Goal: Find specific page/section: Find specific page/section

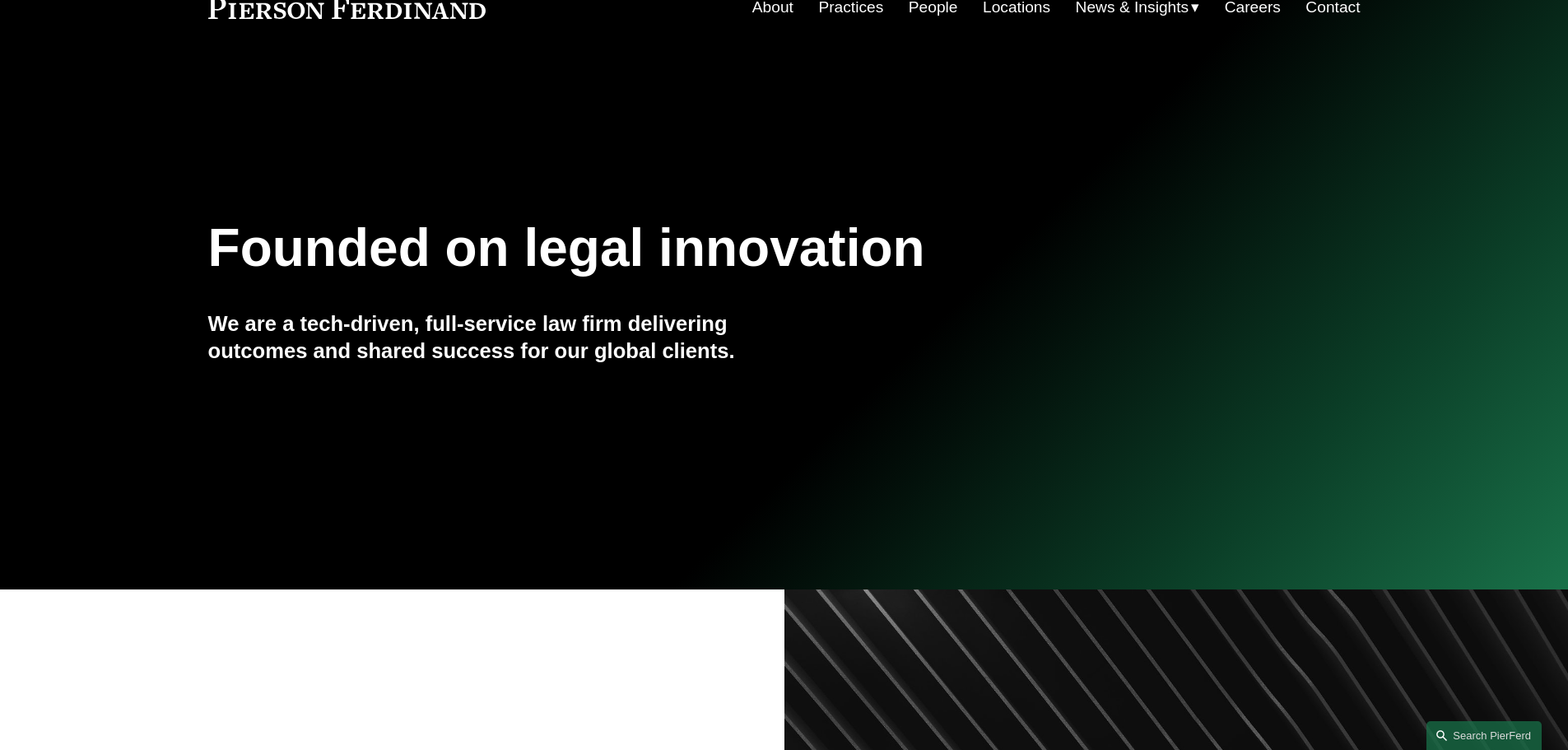
scroll to position [83, 0]
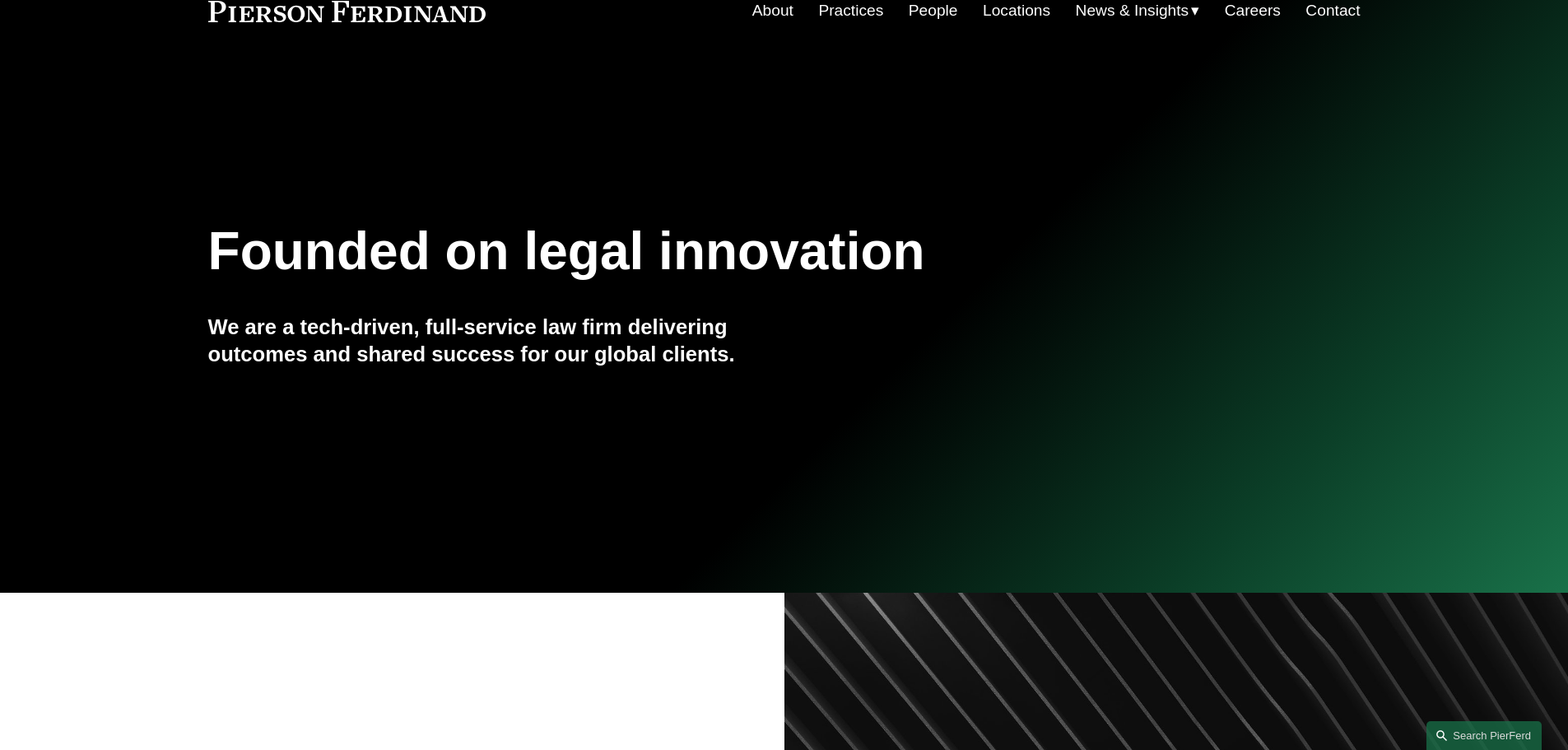
click at [1015, 4] on link "Locations" at bounding box center [1016, 10] width 67 height 31
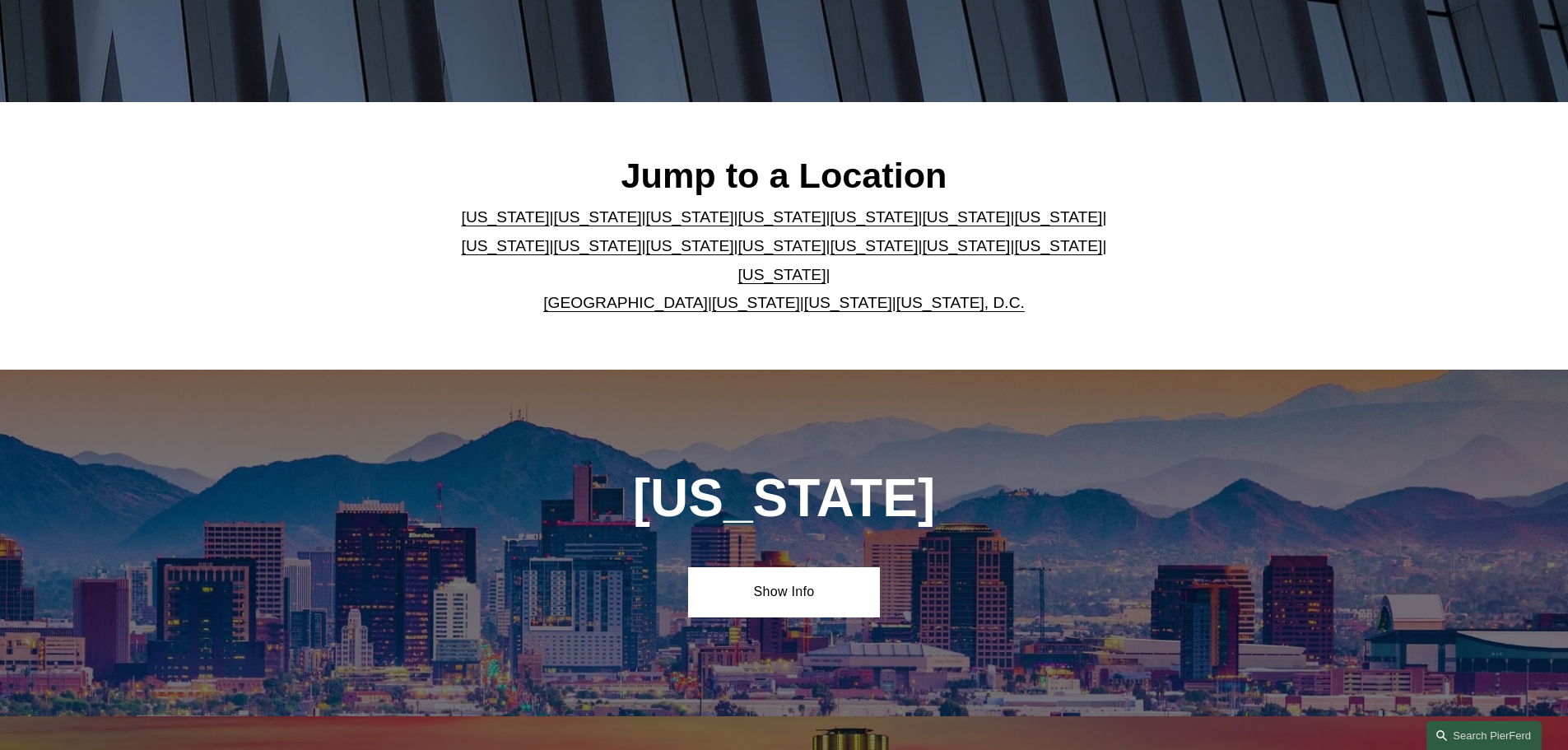
scroll to position [494, 0]
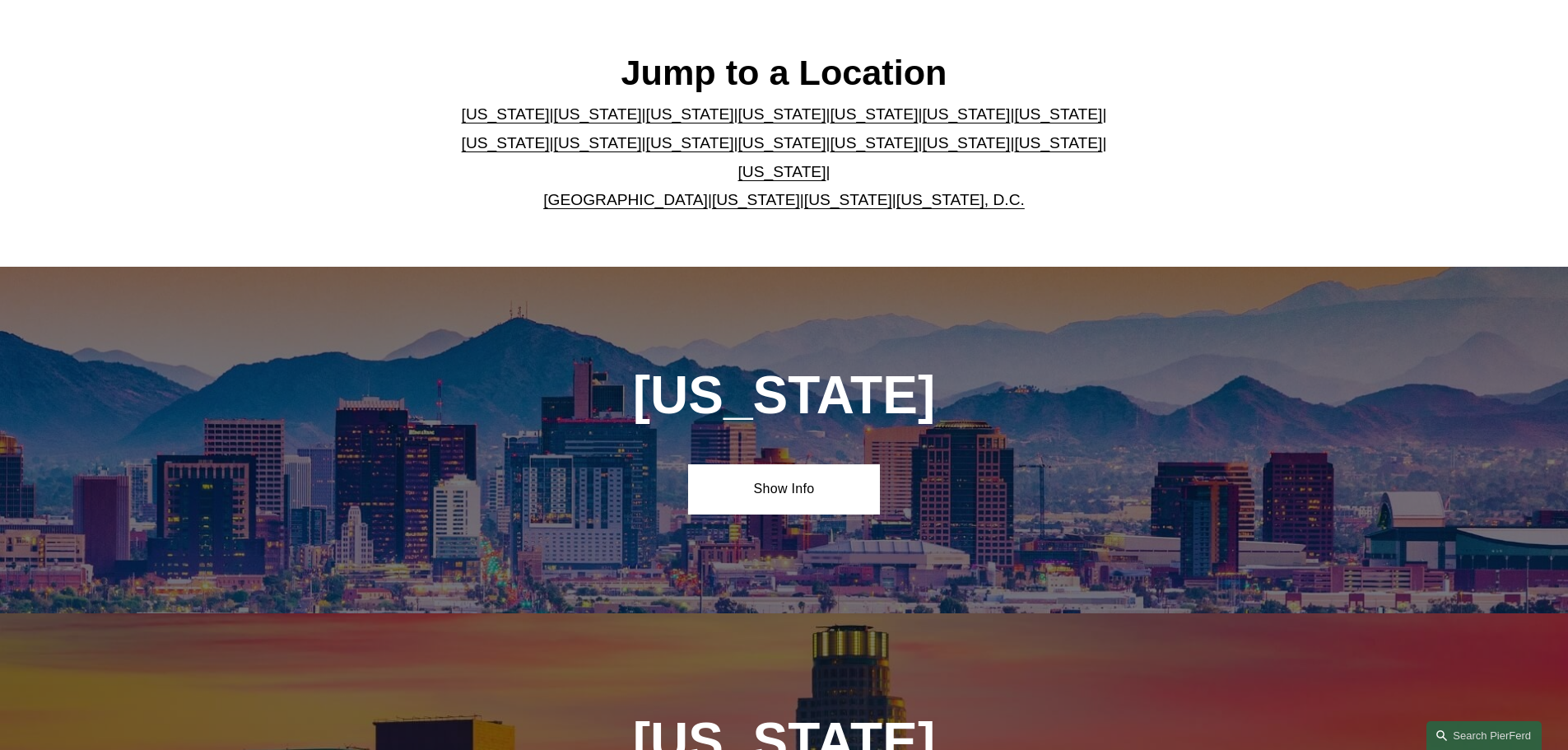
click at [566, 118] on link "[US_STATE]" at bounding box center [598, 114] width 88 height 17
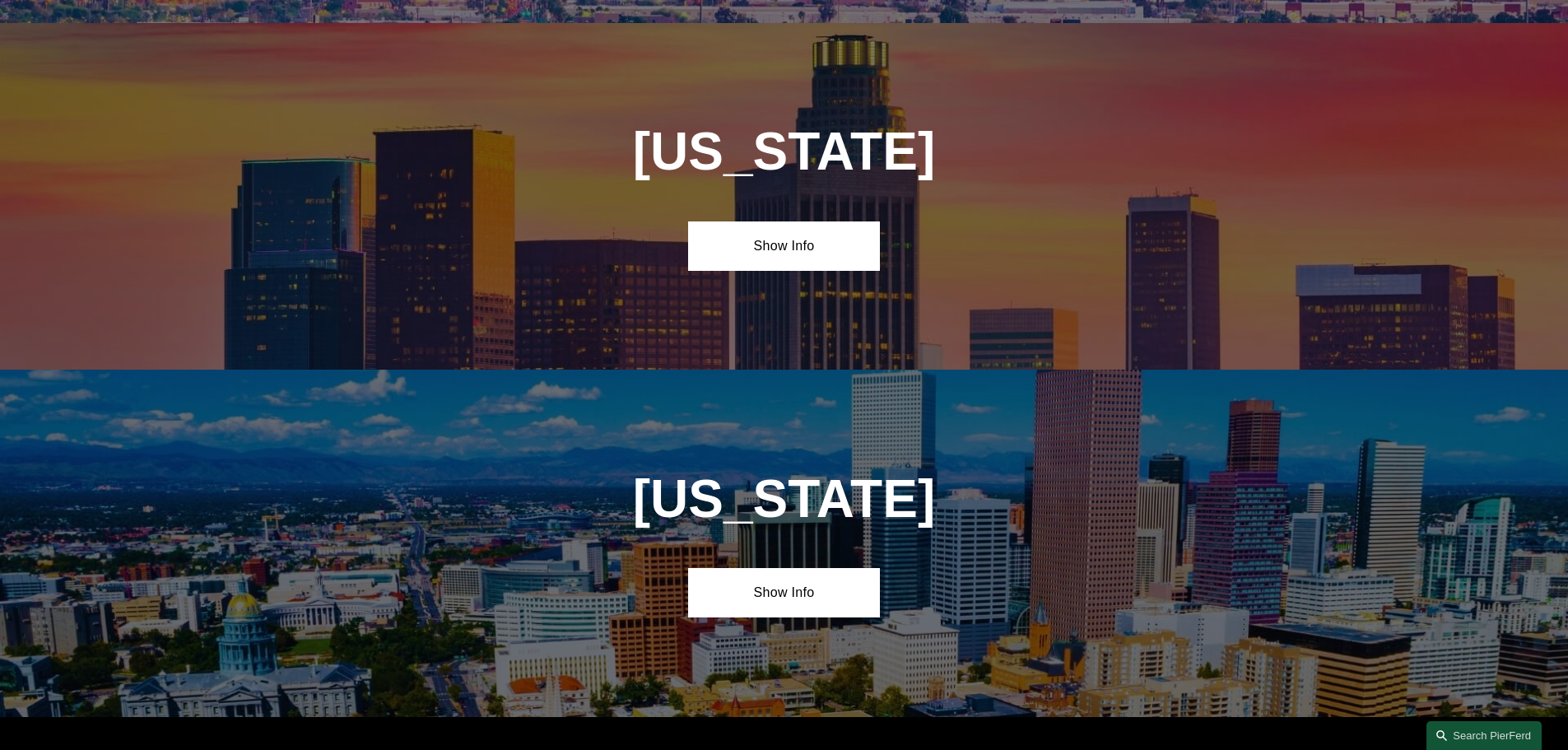
scroll to position [1094, 0]
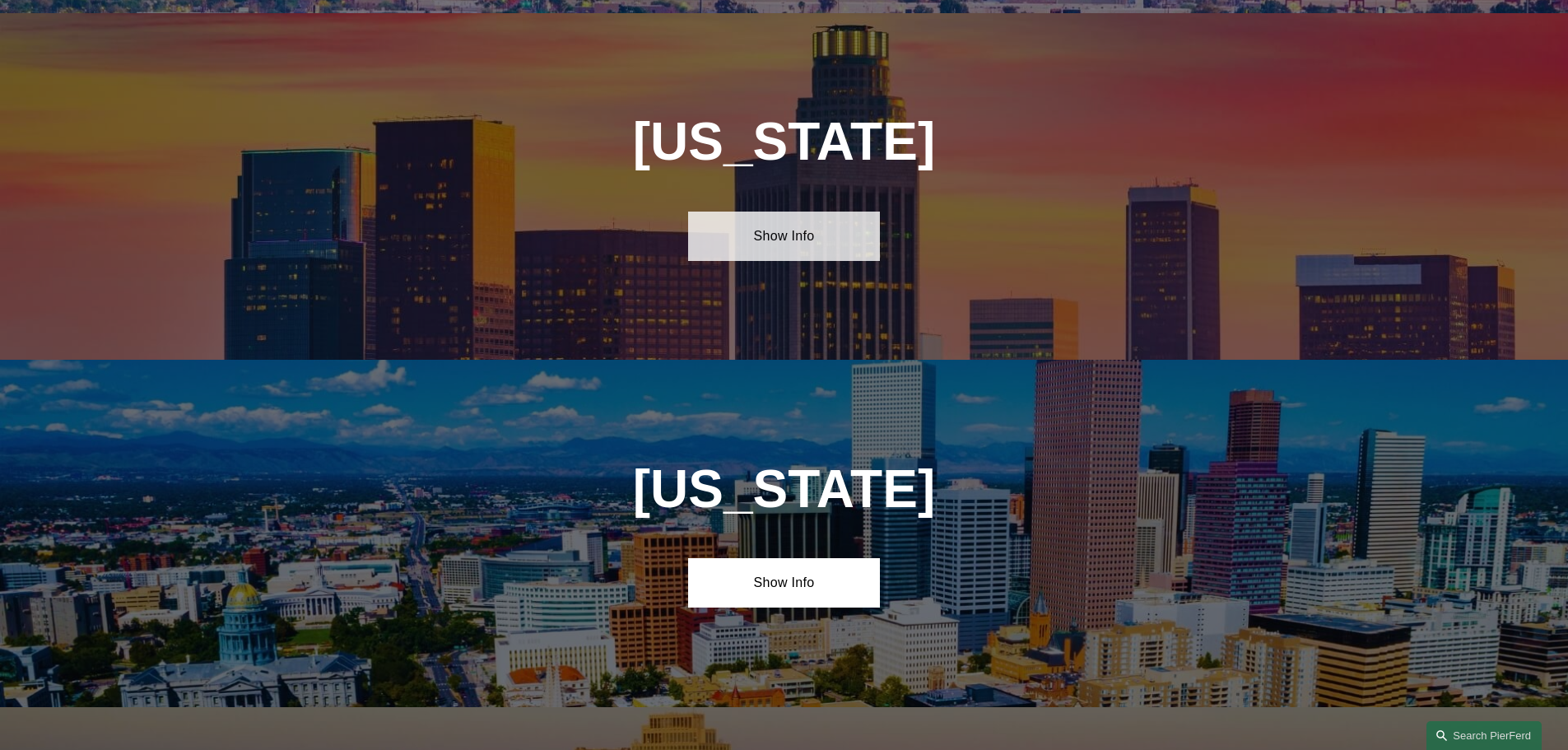
click at [843, 212] on link "Show Info" at bounding box center [784, 236] width 191 height 50
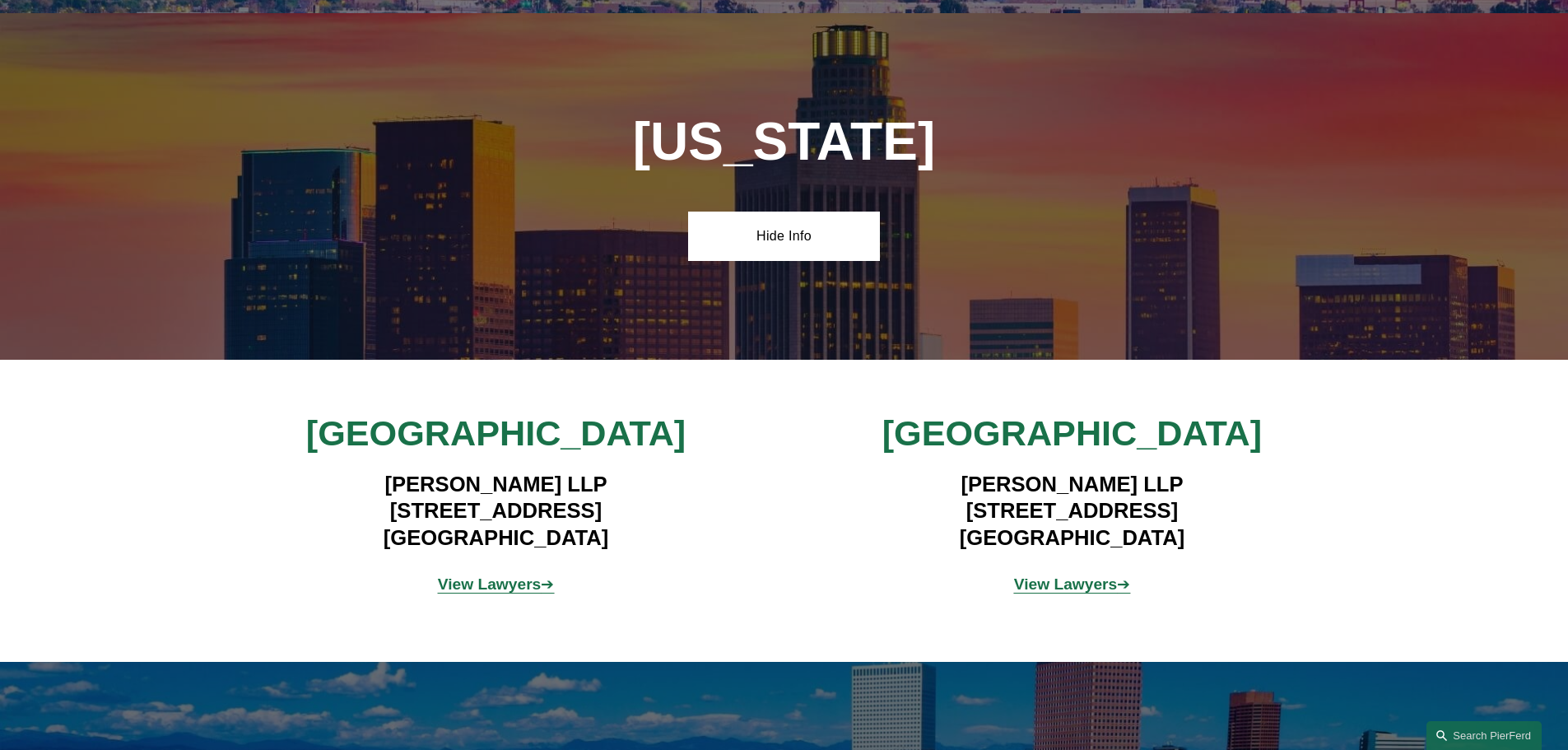
click at [1089, 570] on p "View Lawyers ➔" at bounding box center [1072, 585] width 385 height 29
click at [1073, 580] on strong "View Lawyers" at bounding box center [1065, 584] width 104 height 17
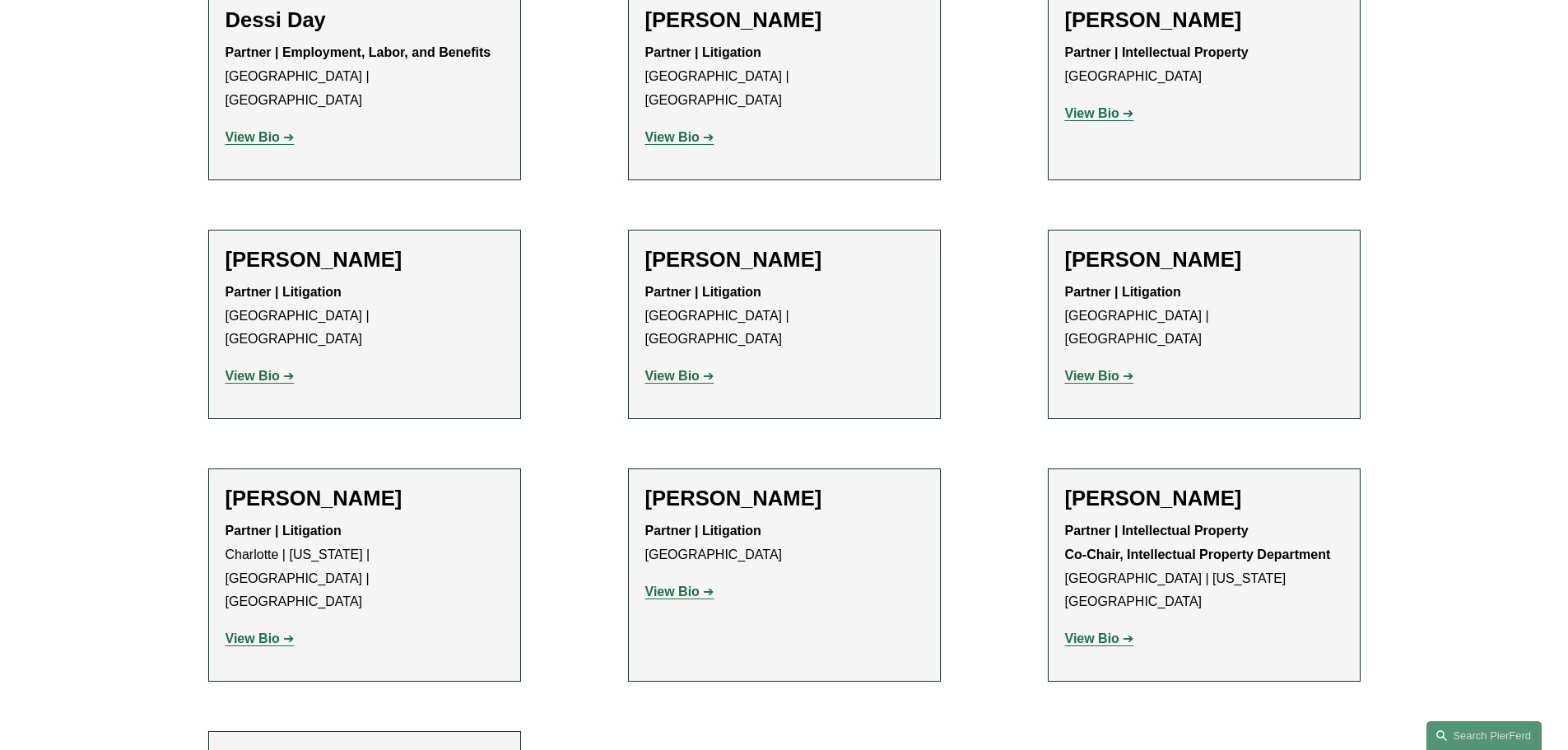
scroll to position [741, 0]
